Goal: Transaction & Acquisition: Register for event/course

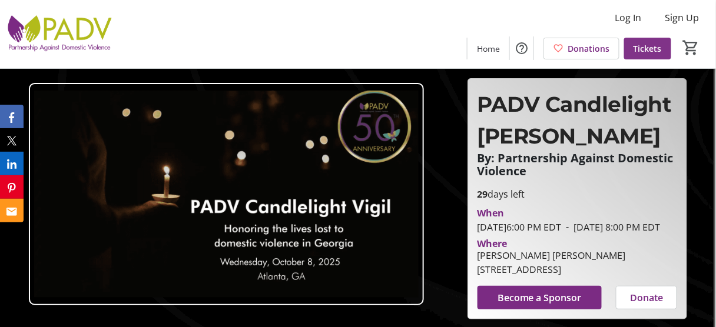
click at [637, 53] on span "Tickets" at bounding box center [648, 48] width 28 height 12
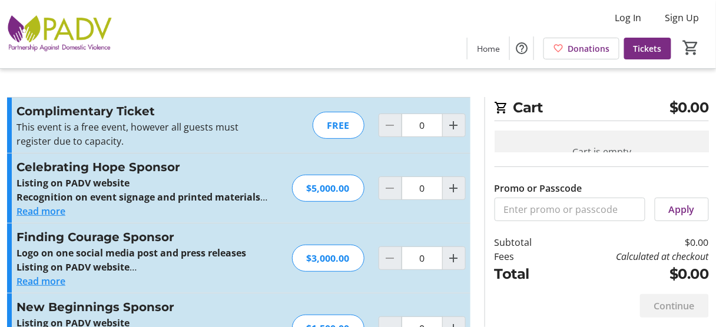
click at [323, 139] on div "FREE" at bounding box center [339, 125] width 52 height 27
click at [452, 132] on mat-icon "Increment by one" at bounding box center [454, 125] width 14 height 14
type input "1"
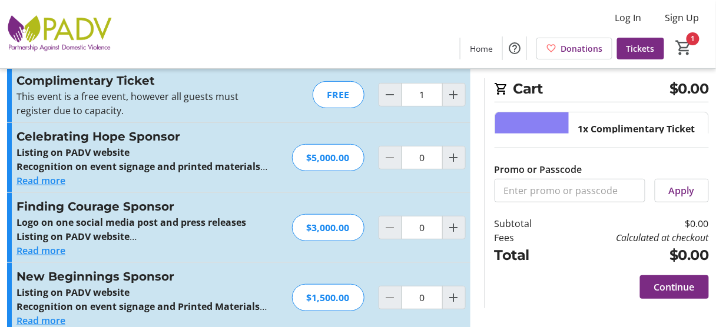
scroll to position [47, 0]
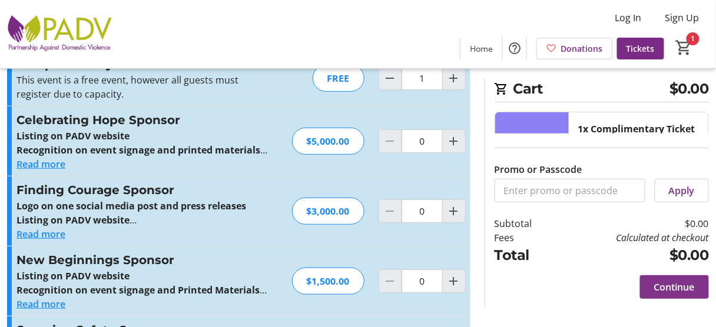
click at [660, 289] on span at bounding box center [674, 287] width 69 height 28
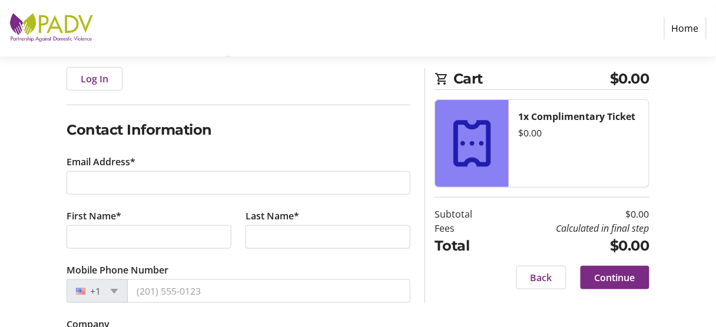
scroll to position [188, 0]
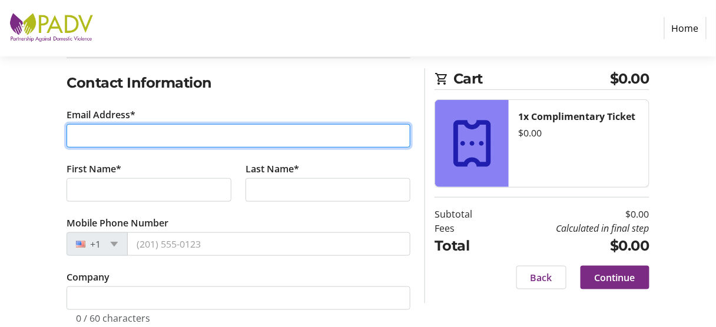
click at [154, 148] on input "Email Address*" at bounding box center [239, 136] width 344 height 24
type input "[PERSON_NAME][EMAIL_ADDRESS][DOMAIN_NAME]"
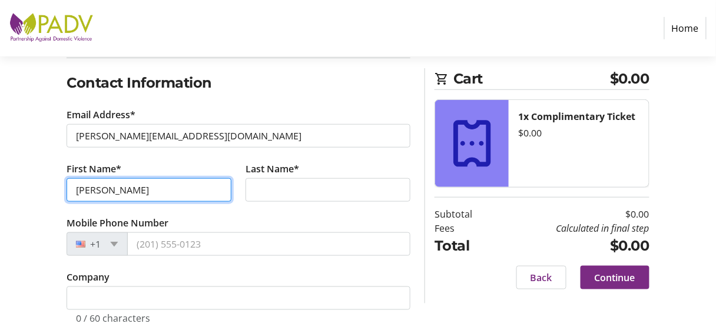
type input "[PERSON_NAME]"
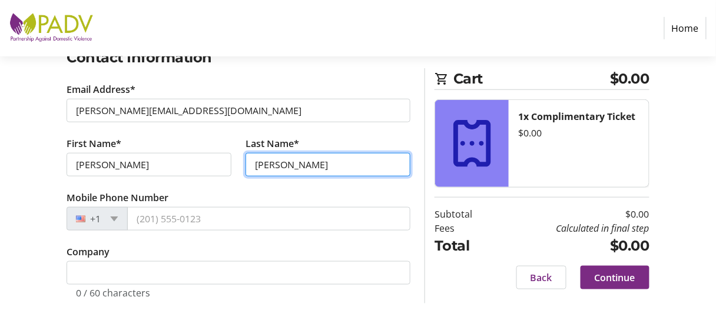
scroll to position [330, 0]
type input "[PERSON_NAME]"
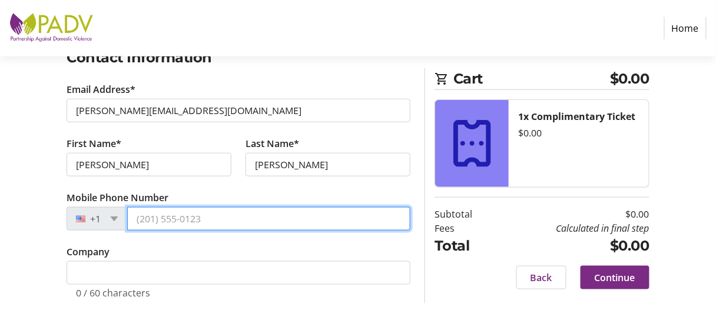
click at [189, 207] on input "Mobile Phone Number" at bounding box center [268, 219] width 283 height 24
type input "[PHONE_NUMBER]"
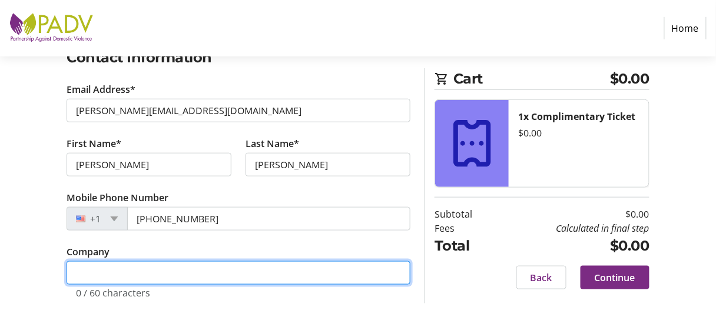
click at [156, 268] on input "Company" at bounding box center [239, 273] width 344 height 24
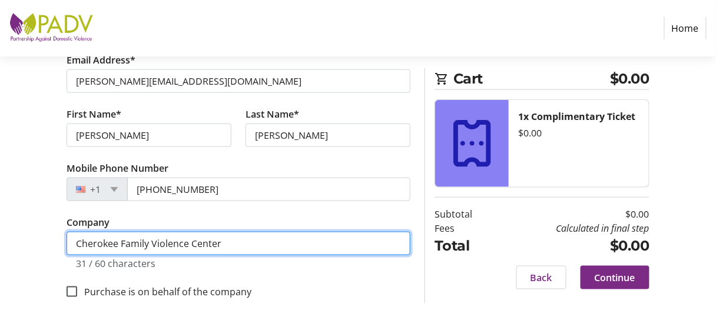
scroll to position [368, 0]
type input "Cherokee Family Violence Center"
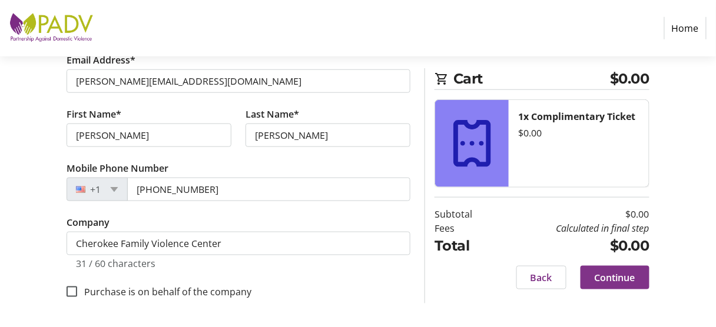
click at [615, 285] on span "Continue" at bounding box center [615, 278] width 41 height 14
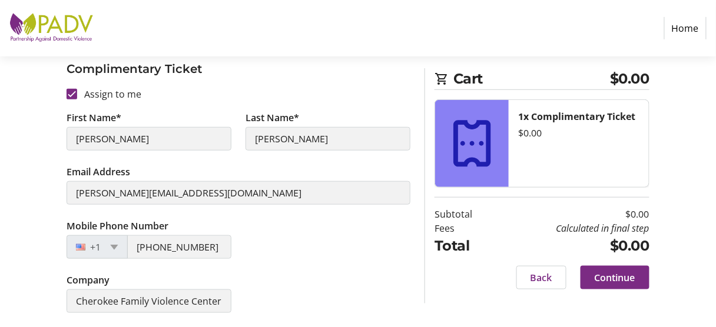
scroll to position [295, 0]
click at [604, 285] on span "Continue" at bounding box center [615, 278] width 41 height 14
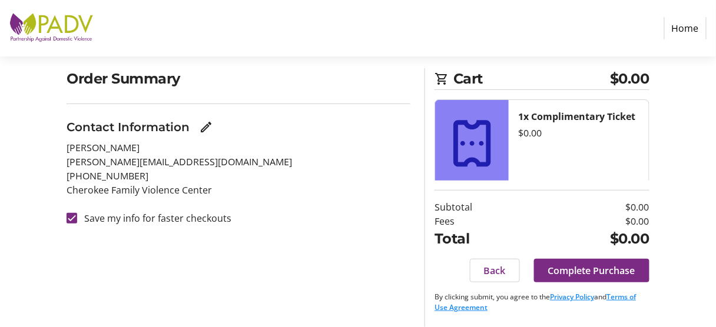
scroll to position [110, 0]
click at [589, 265] on span "Complete Purchase" at bounding box center [591, 271] width 87 height 14
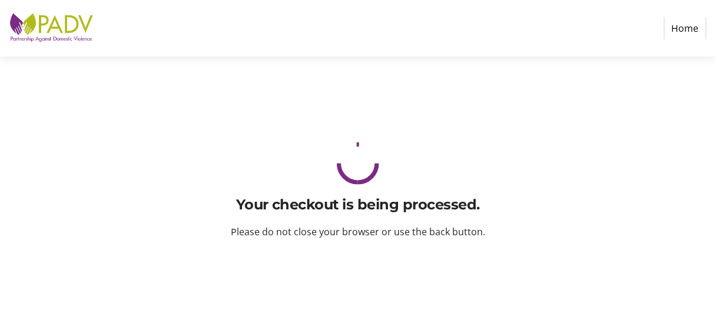
scroll to position [0, 0]
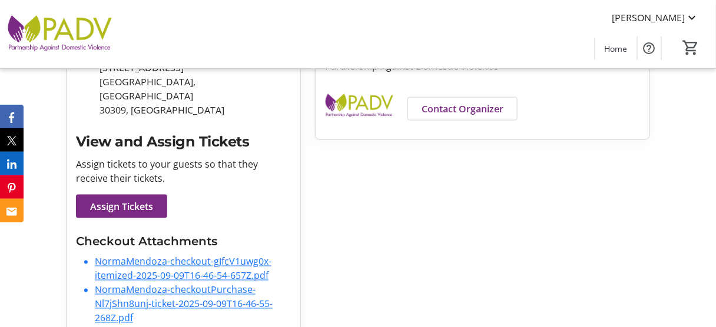
scroll to position [330, 0]
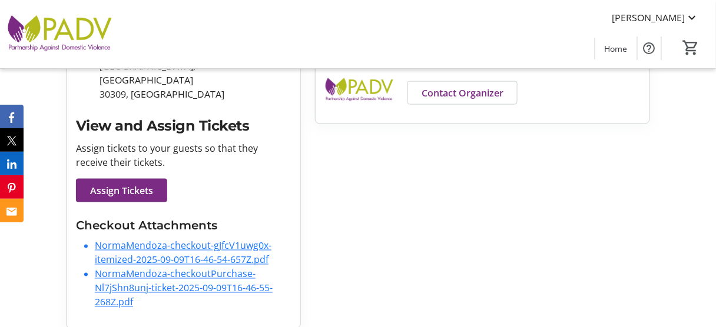
click at [216, 39] on strong "[PERSON_NAME] [PERSON_NAME]" at bounding box center [177, 32] width 155 height 13
drag, startPoint x: 106, startPoint y: 132, endPoint x: 230, endPoint y: 134, distance: 124.3
click at [230, 40] on p "[PERSON_NAME] [PERSON_NAME]" at bounding box center [195, 33] width 191 height 14
copy strong "[PERSON_NAME] [PERSON_NAME]"
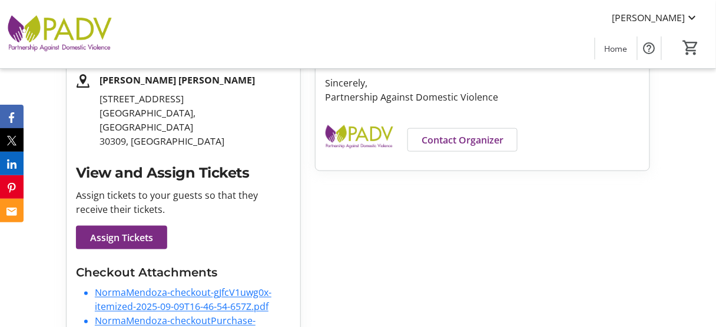
drag, startPoint x: 84, startPoint y: 89, endPoint x: 292, endPoint y: 90, distance: 207.9
click at [292, 90] on div "Purchase Complete! check_circle Your receipt has been sent to your email. If yo…" at bounding box center [184, 100] width 234 height 551
copy h2 "PADV Candlelight [PERSON_NAME]"
drag, startPoint x: 108, startPoint y: 200, endPoint x: 176, endPoint y: 227, distance: 72.7
click at [176, 148] on p "[STREET_ADDRESS]" at bounding box center [195, 120] width 191 height 57
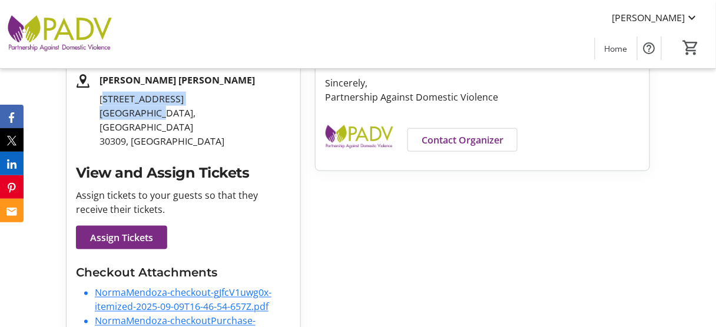
copy p "[STREET_ADDRESS]"
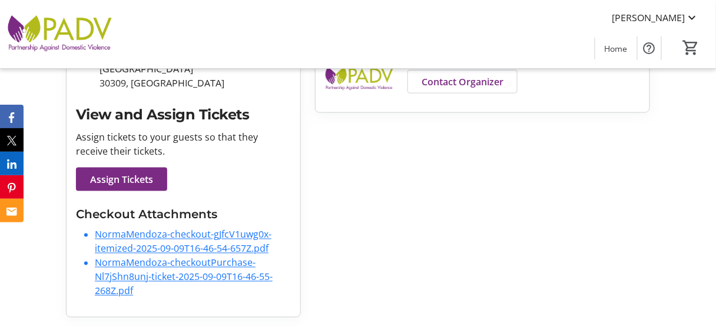
scroll to position [471, 0]
click at [153, 187] on span "Assign Tickets" at bounding box center [121, 180] width 63 height 14
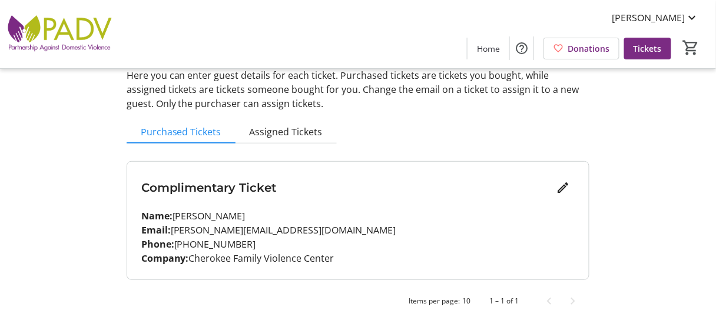
scroll to position [132, 0]
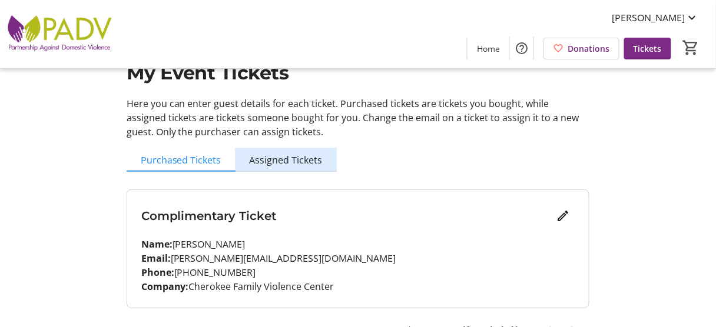
click at [311, 165] on span "Assigned Tickets" at bounding box center [286, 159] width 73 height 9
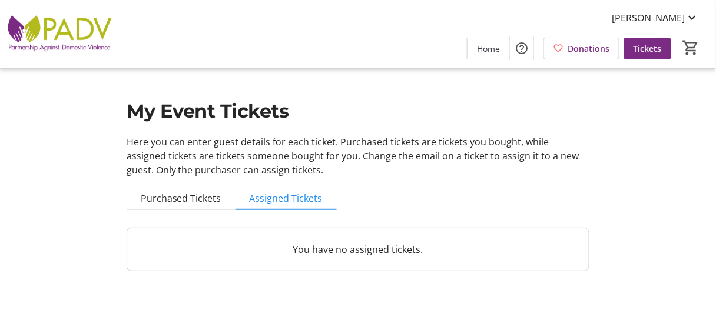
scroll to position [9, 0]
click at [373, 257] on p "You have no assigned tickets." at bounding box center [358, 250] width 434 height 14
click at [203, 203] on span "Purchased Tickets" at bounding box center [181, 198] width 81 height 9
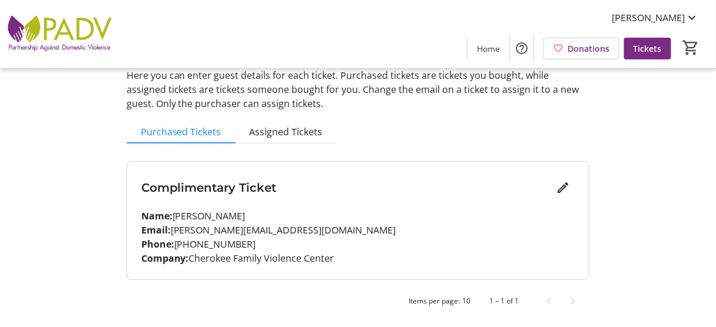
scroll to position [132, 0]
